Goal: Transaction & Acquisition: Purchase product/service

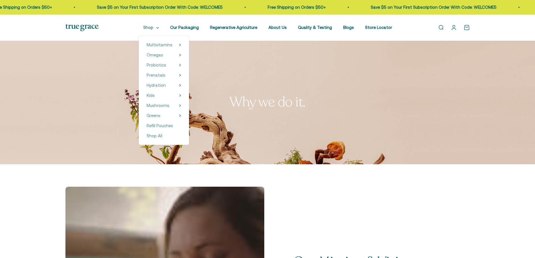
click at [159, 27] on summary "Shop" at bounding box center [151, 27] width 16 height 7
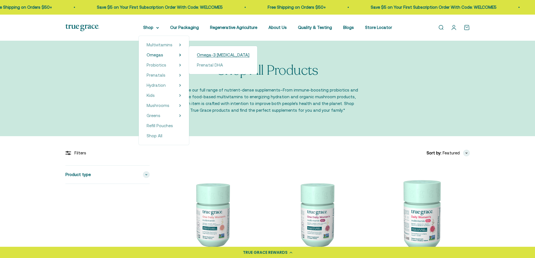
click at [214, 55] on span "Omega-3 [MEDICAL_DATA]" at bounding box center [223, 54] width 52 height 5
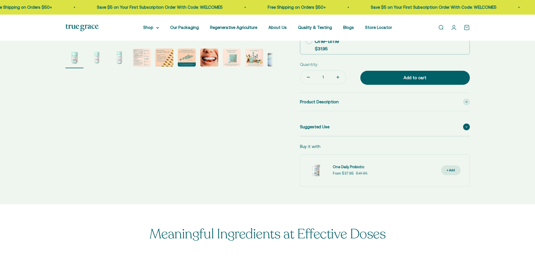
select select "3"
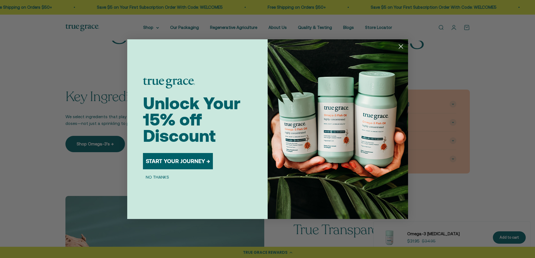
scroll to position [533, 0]
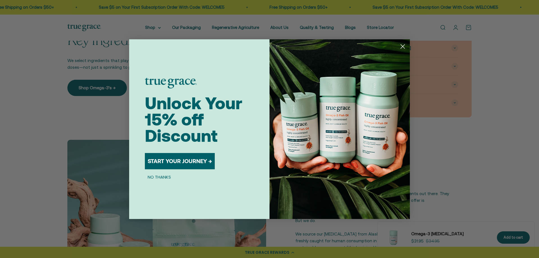
click at [404, 45] on icon "Close dialog" at bounding box center [403, 46] width 4 height 4
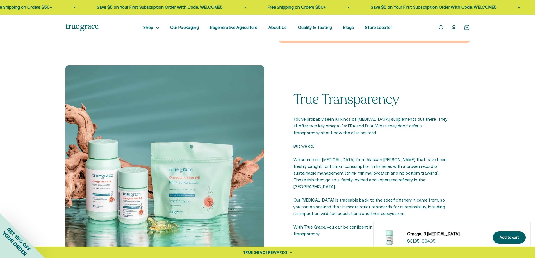
scroll to position [618, 0]
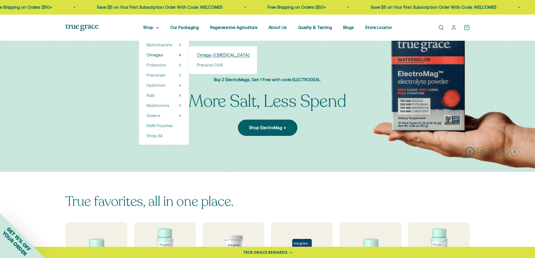
click at [211, 53] on span "Omega-3 [MEDICAL_DATA]" at bounding box center [223, 54] width 52 height 5
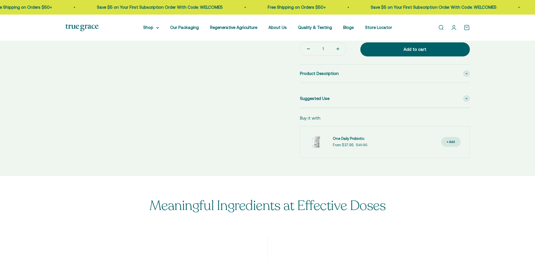
select select "3"
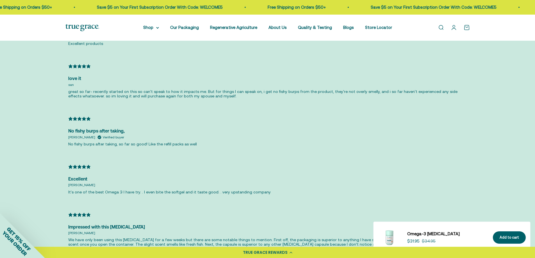
scroll to position [1207, 0]
